Goal: Find specific page/section: Find specific page/section

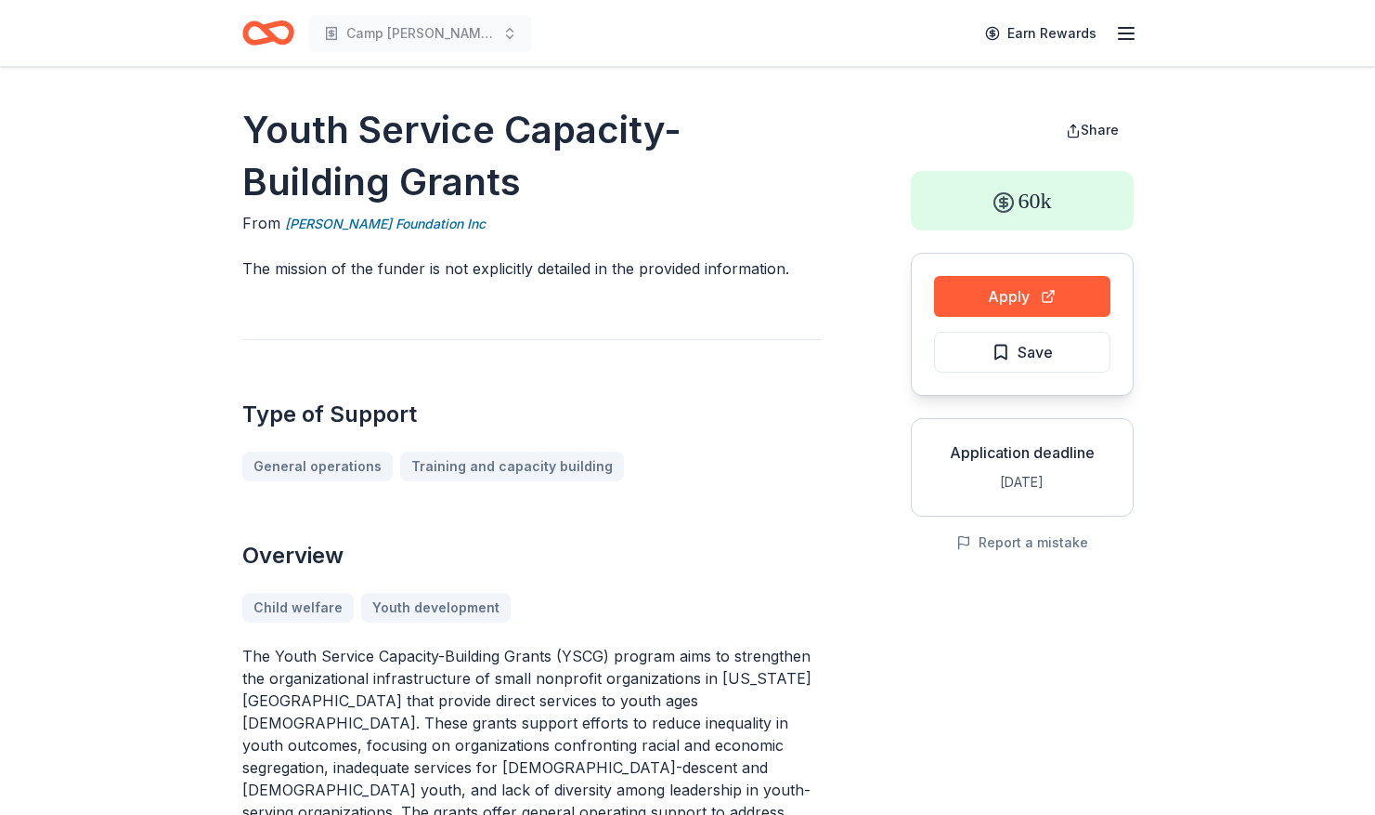
scroll to position [186, 0]
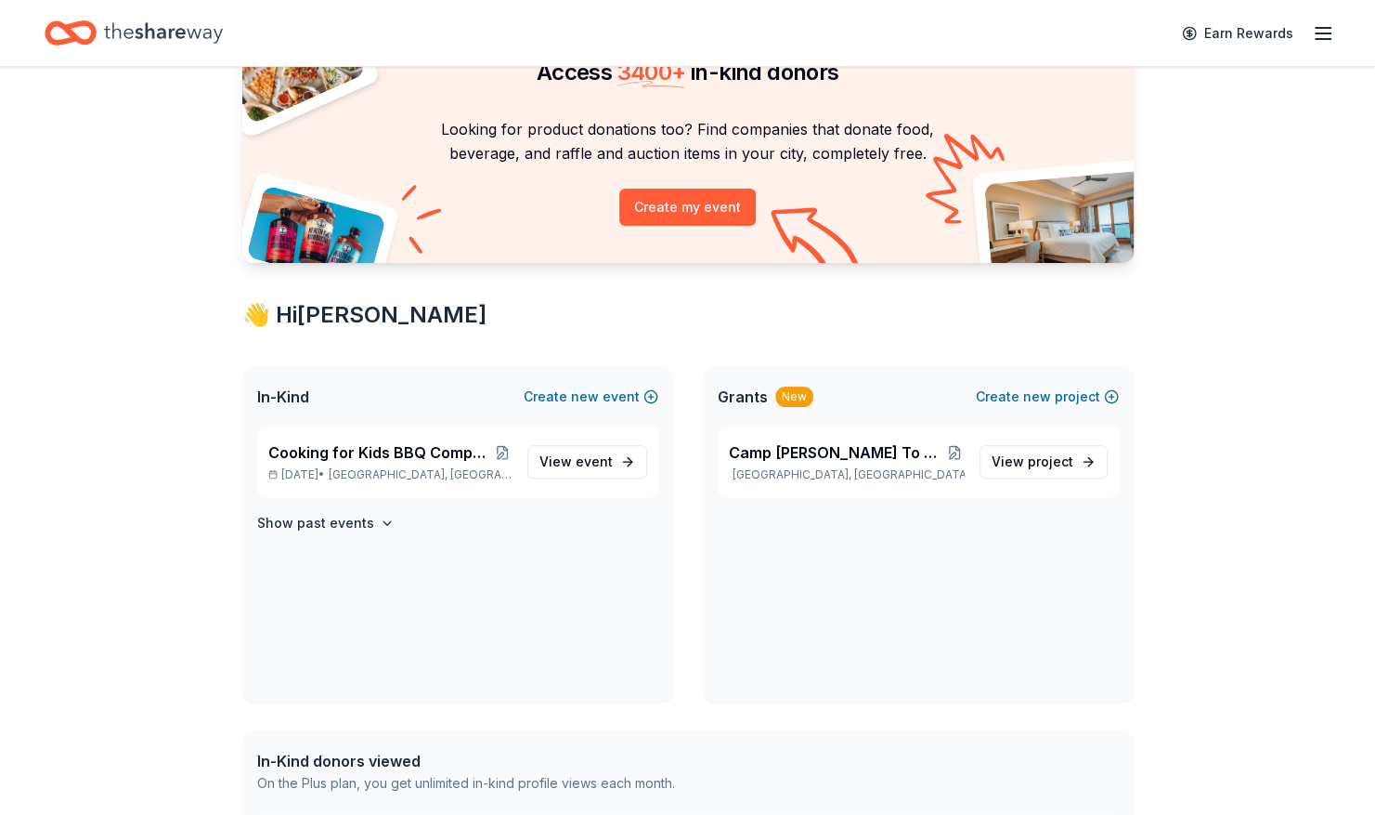
scroll to position [186, 0]
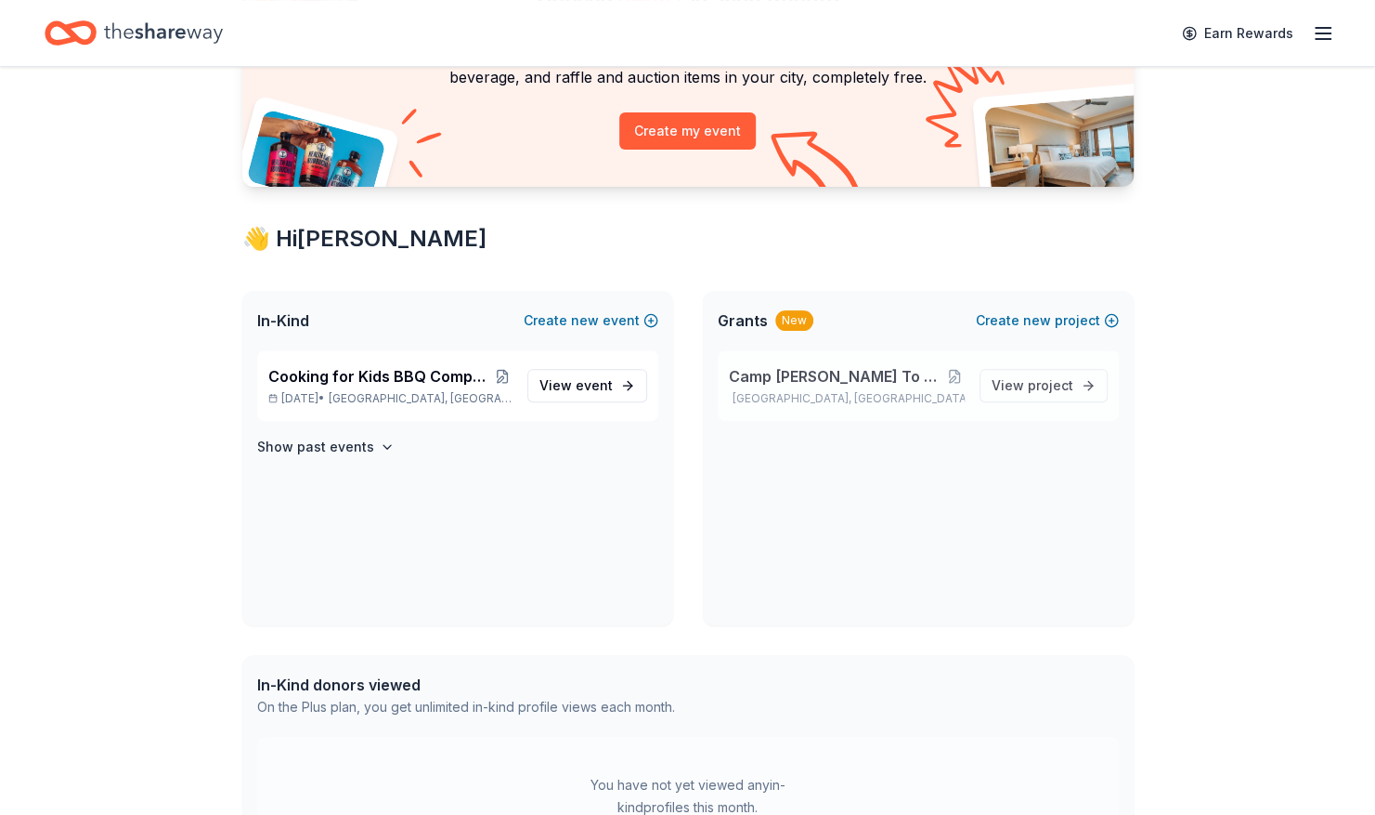
click at [776, 379] on span "Camp [PERSON_NAME] To You Hospital Outreach Program" at bounding box center [837, 376] width 217 height 22
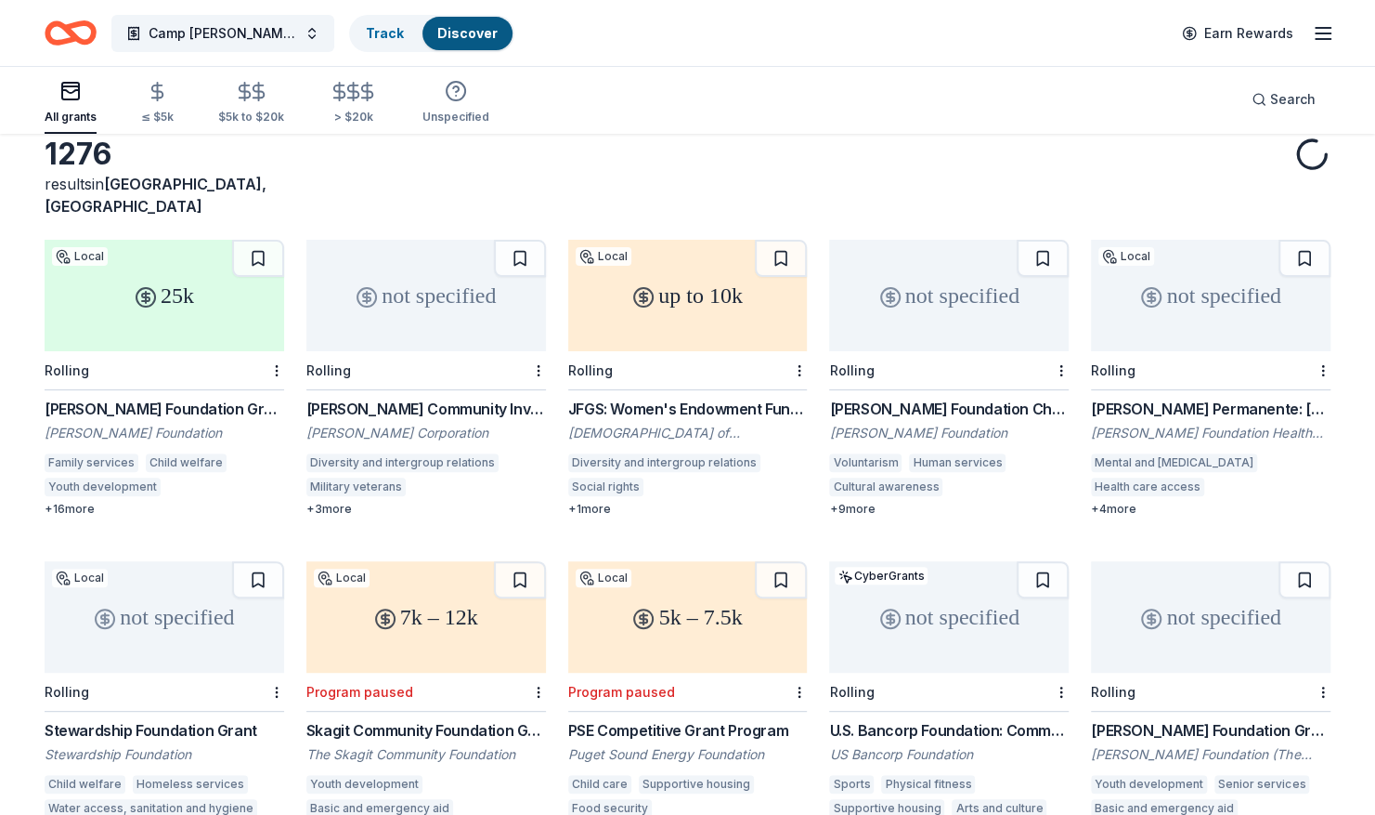
scroll to position [186, 0]
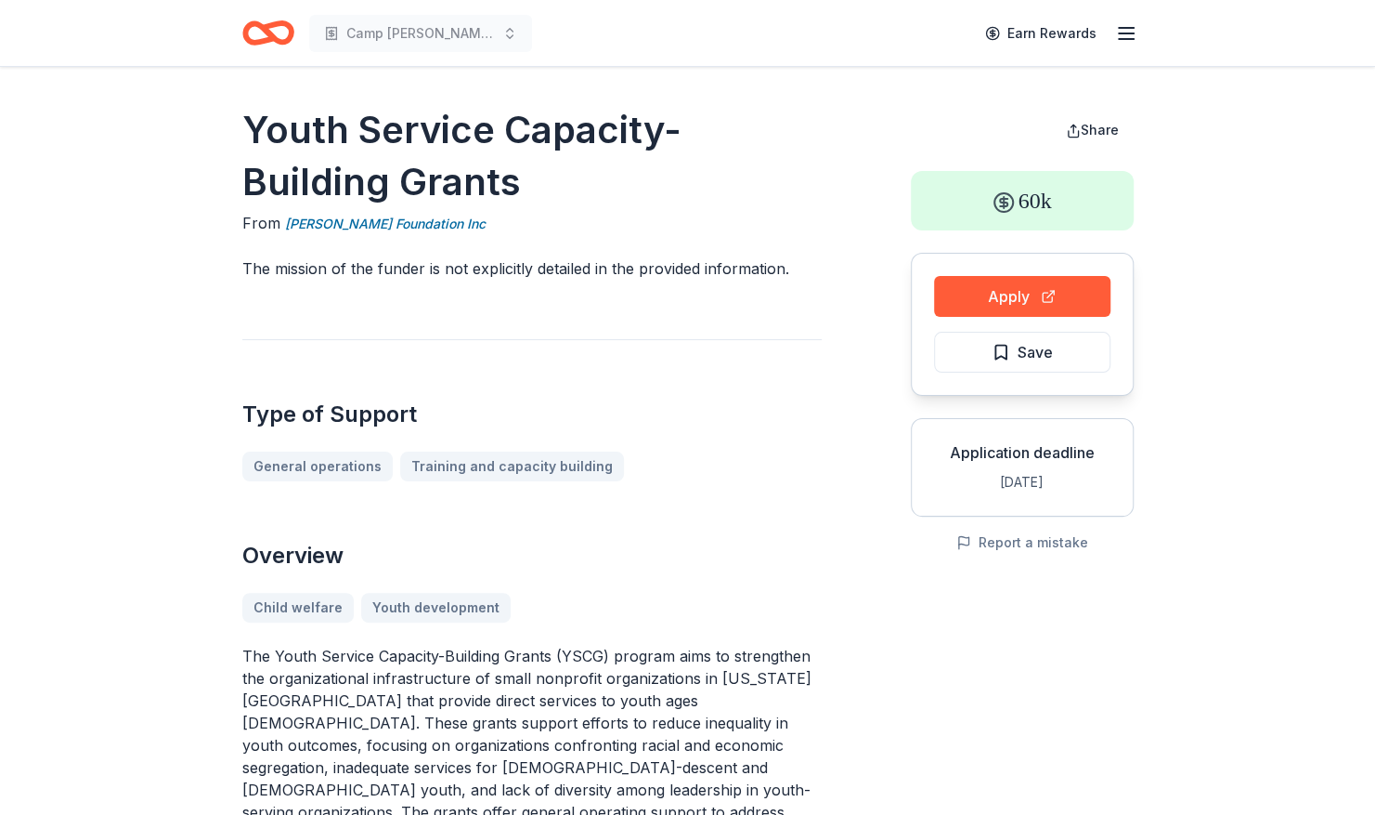
click at [264, 34] on icon "Home" at bounding box center [268, 33] width 52 height 44
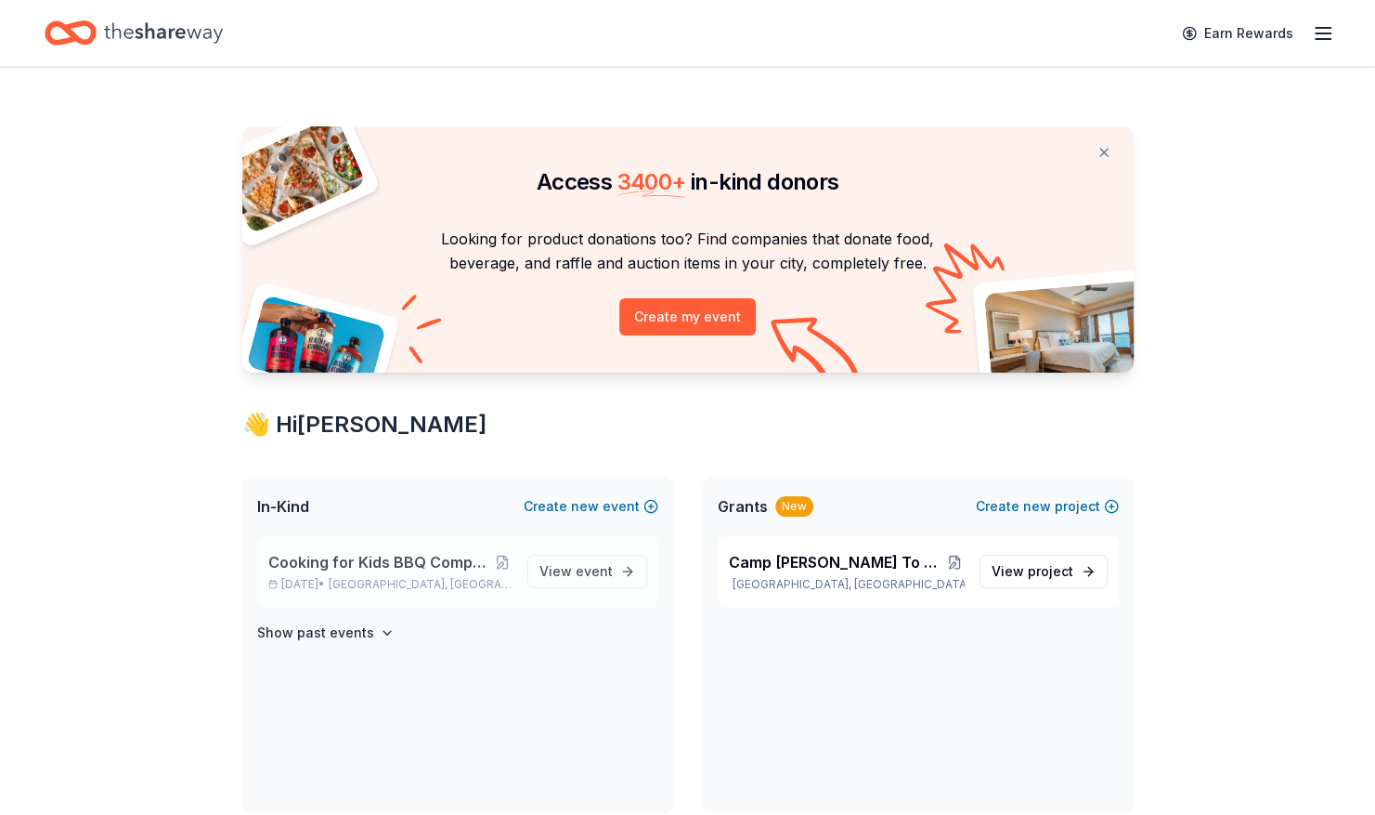
click at [433, 568] on span "Cooking for Kids BBQ Competition and Community Event" at bounding box center [380, 562] width 224 height 22
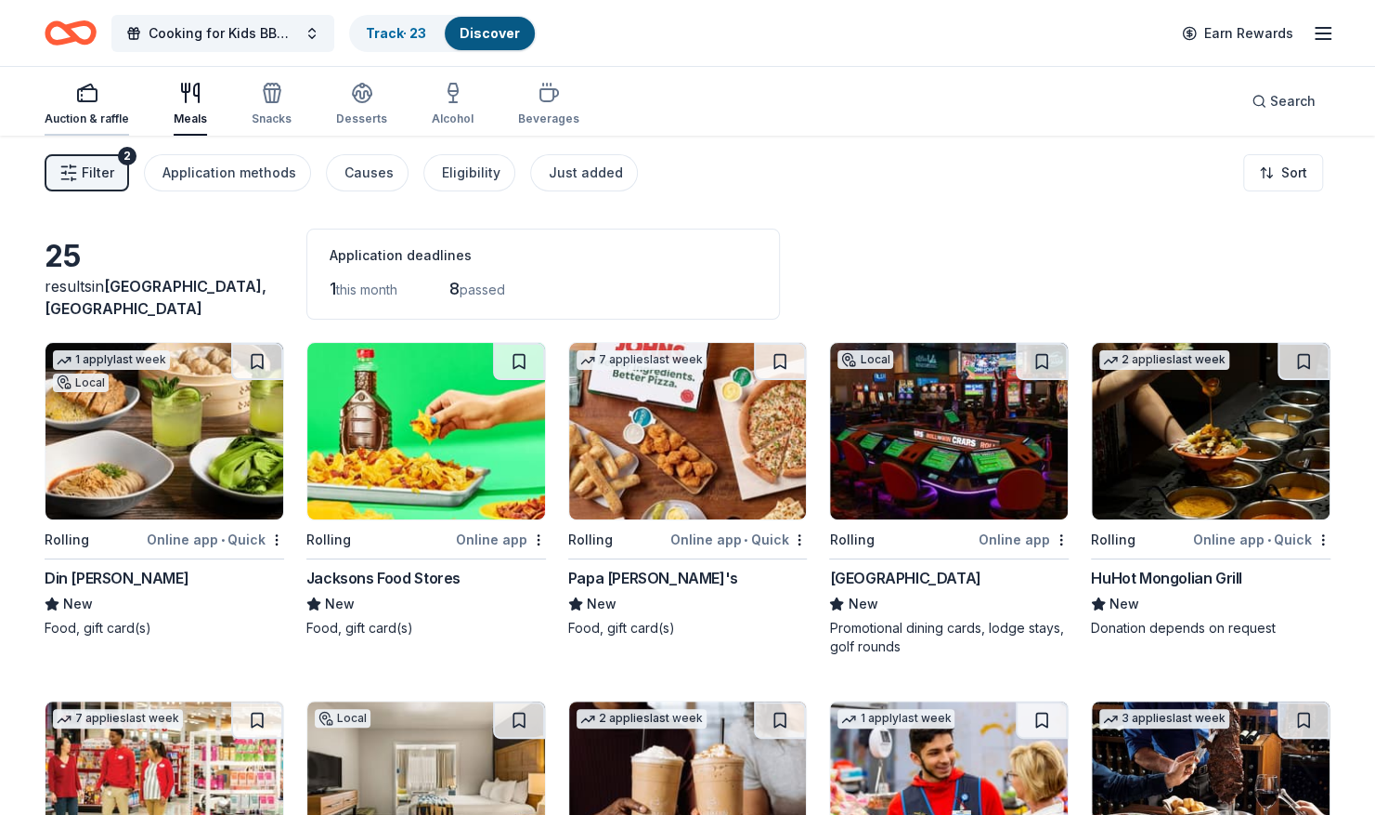
click at [85, 114] on div "Auction & raffle" at bounding box center [87, 118] width 85 height 15
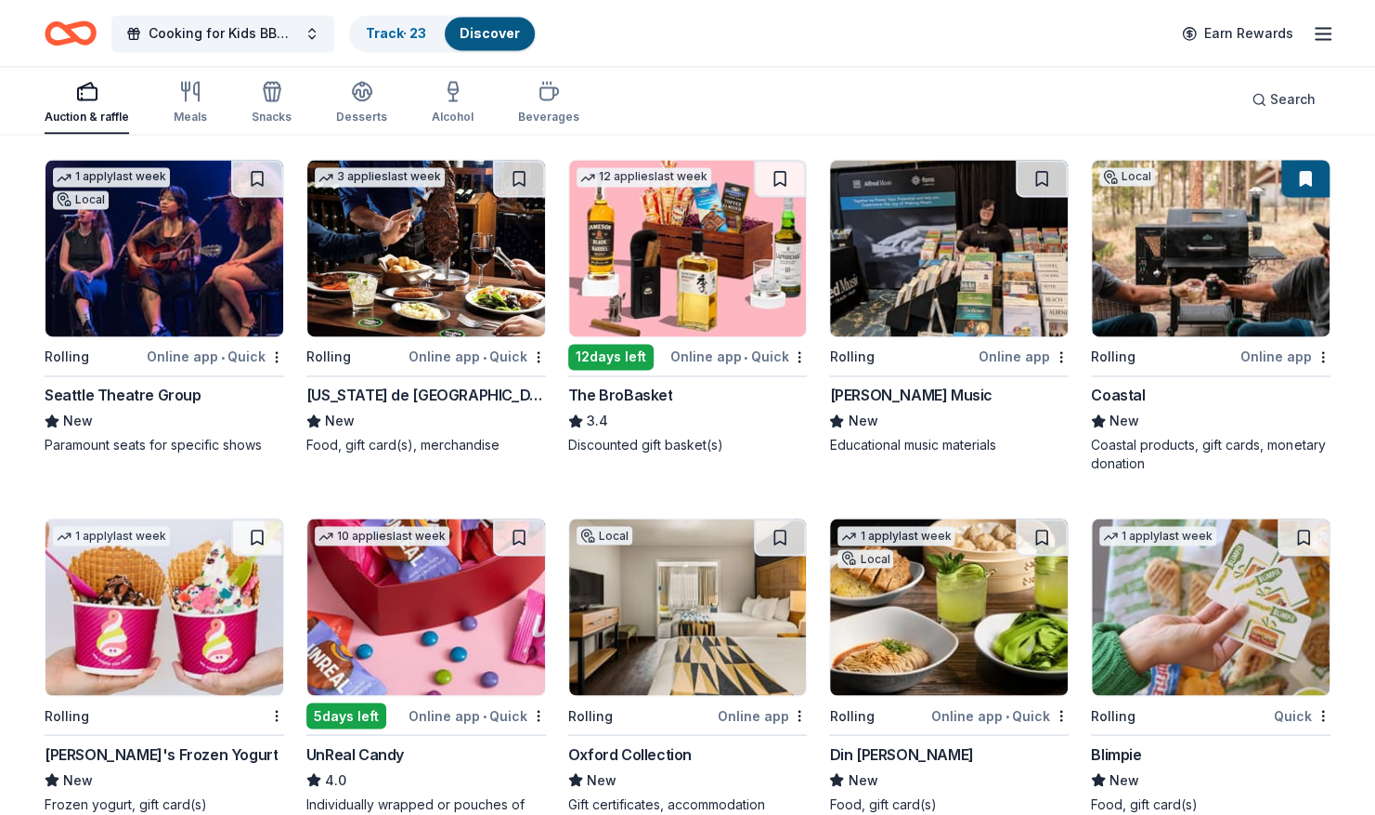
scroll to position [1672, 0]
